Goal: Use online tool/utility: Utilize a website feature to perform a specific function

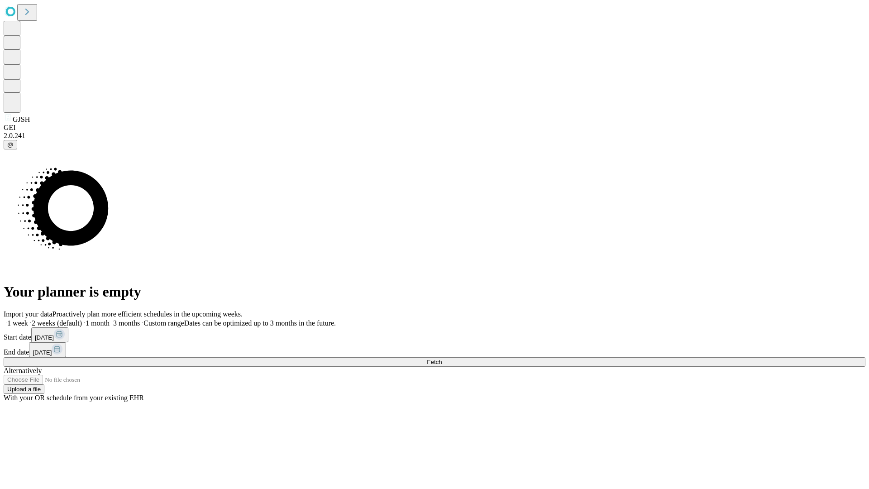
click at [442, 358] on span "Fetch" at bounding box center [434, 361] width 15 height 7
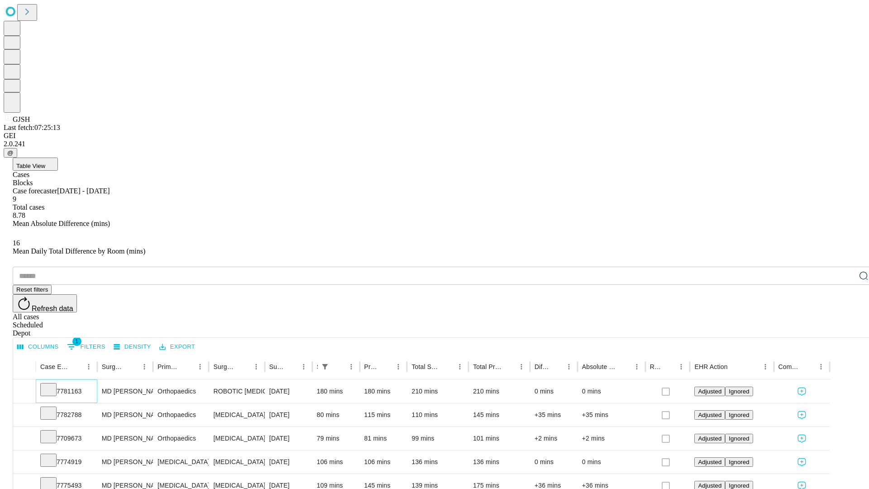
click at [53, 384] on icon at bounding box center [48, 388] width 9 height 9
